Goal: Find specific fact: Find specific fact

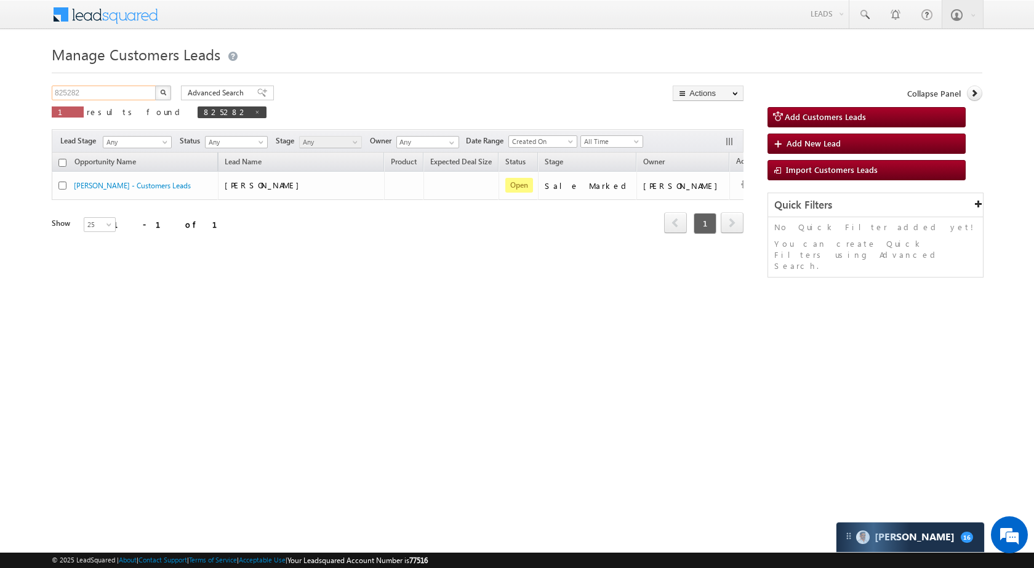
click at [99, 99] on input "825282" at bounding box center [104, 93] width 105 height 15
paste input "70465"
click at [162, 92] on img "button" at bounding box center [163, 92] width 6 height 6
click at [138, 93] on input "870465" at bounding box center [104, 93] width 105 height 15
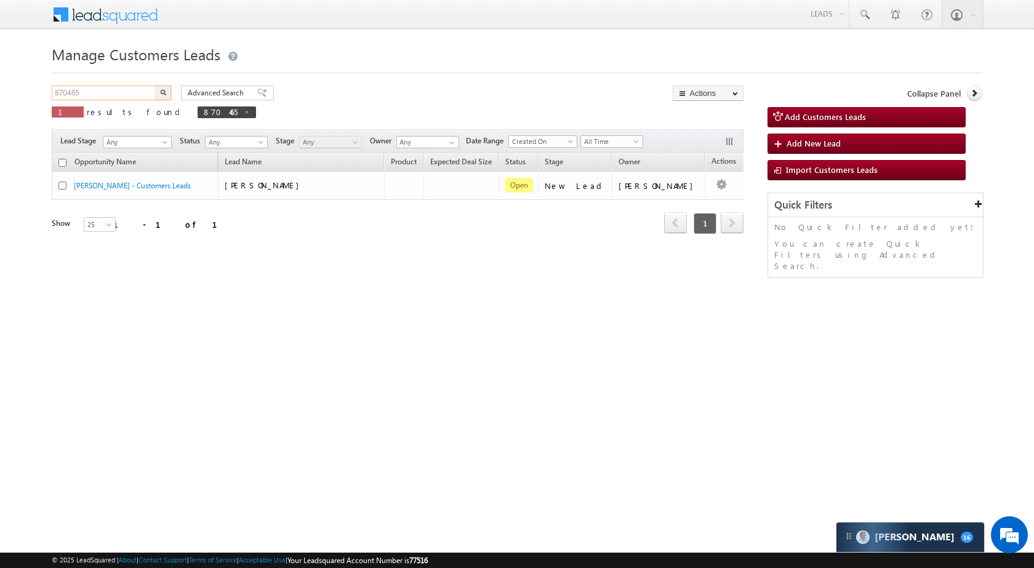
click at [138, 93] on input "870465" at bounding box center [104, 93] width 105 height 15
paste input "381"
click at [167, 87] on button "button" at bounding box center [163, 93] width 16 height 15
click at [120, 94] on input "870381" at bounding box center [104, 93] width 105 height 15
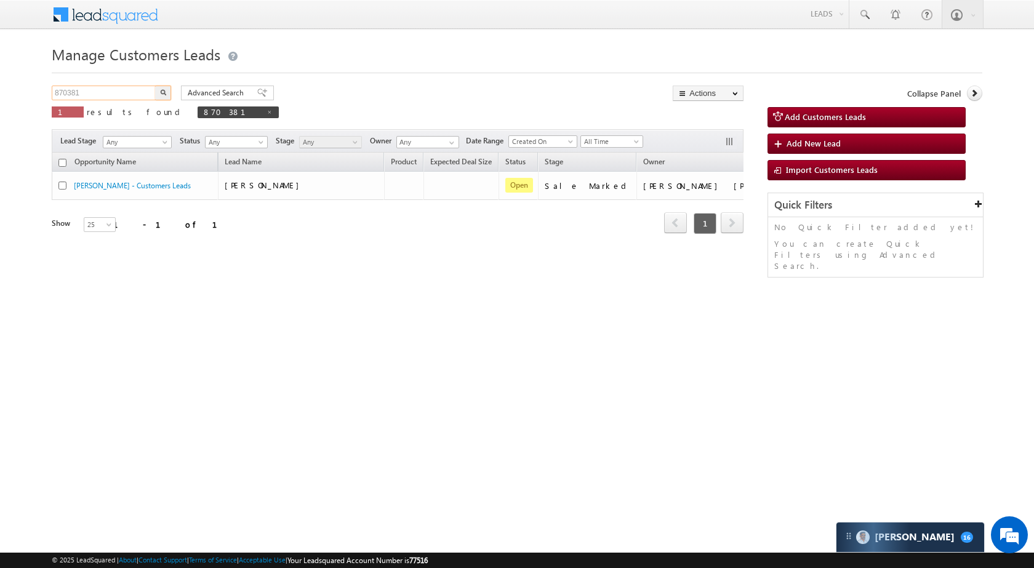
click at [120, 94] on input "870381" at bounding box center [104, 93] width 105 height 15
paste input "3142"
click at [164, 92] on img "button" at bounding box center [163, 92] width 6 height 6
click at [110, 93] on input "873142" at bounding box center [104, 93] width 105 height 15
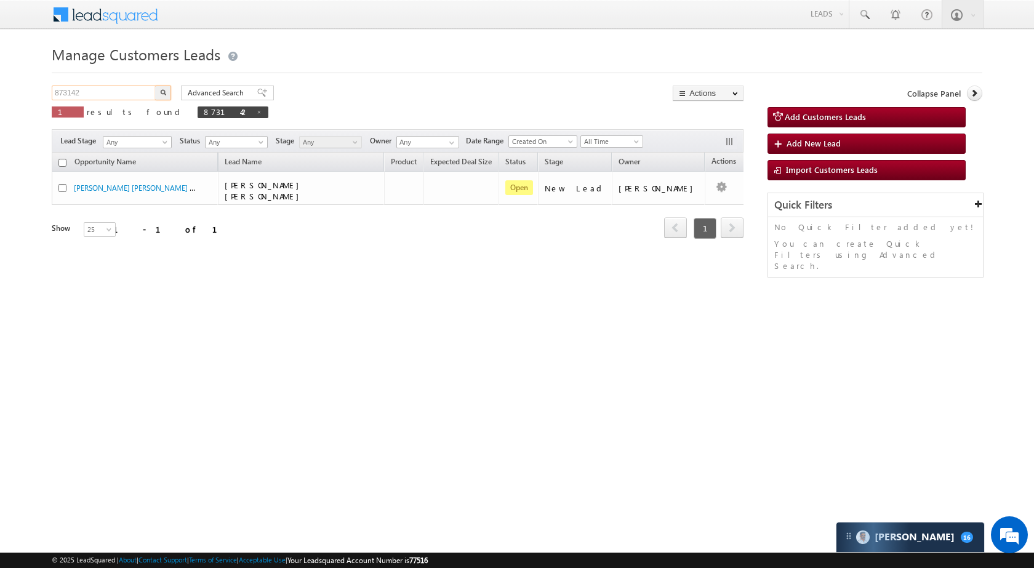
click at [110, 93] on input "873142" at bounding box center [104, 93] width 105 height 15
paste input "68287"
type input "868287"
click at [166, 96] on button "button" at bounding box center [163, 93] width 16 height 15
